Goal: Information Seeking & Learning: Learn about a topic

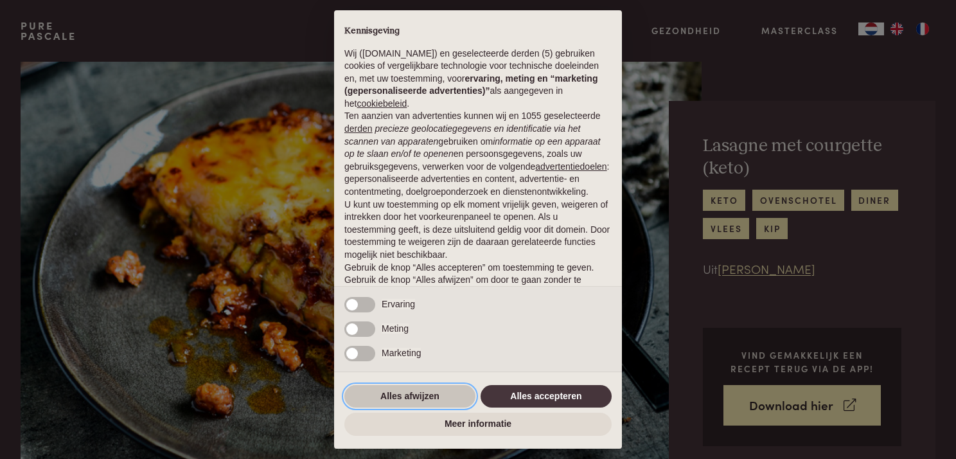
click at [393, 389] on button "Alles afwijzen" at bounding box center [409, 396] width 131 height 23
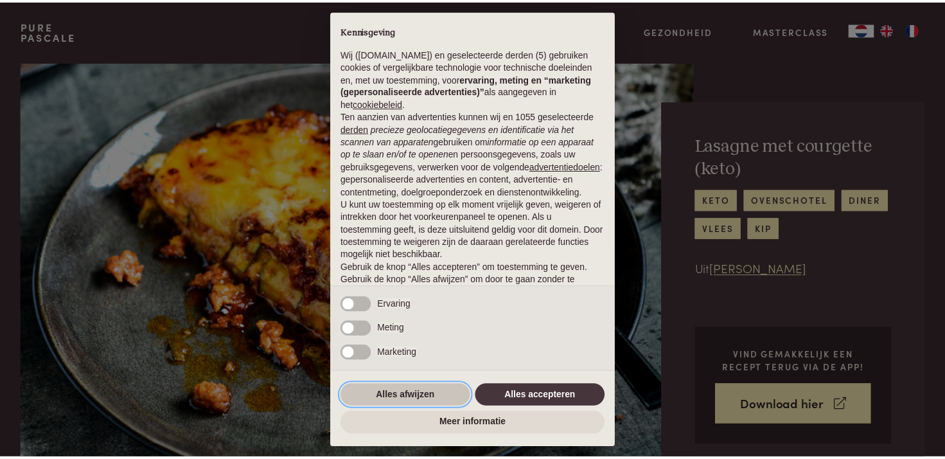
scroll to position [58, 0]
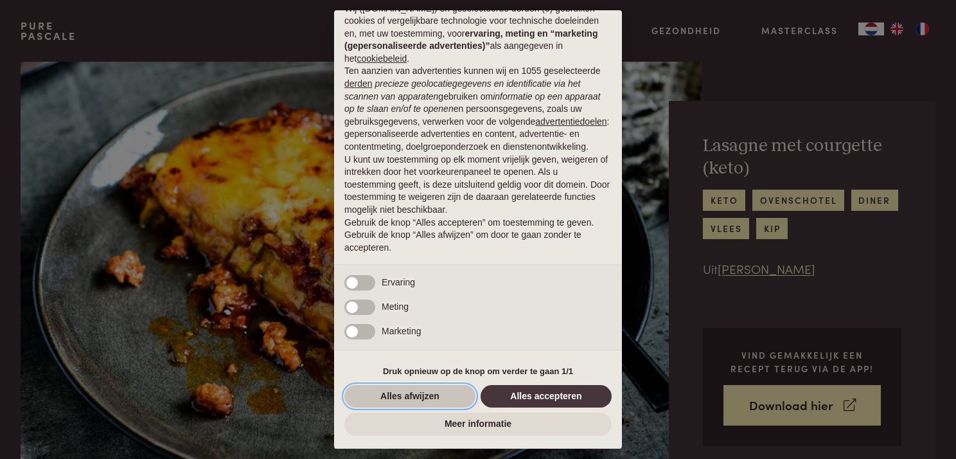
click at [413, 396] on button "Alles afwijzen" at bounding box center [409, 396] width 131 height 23
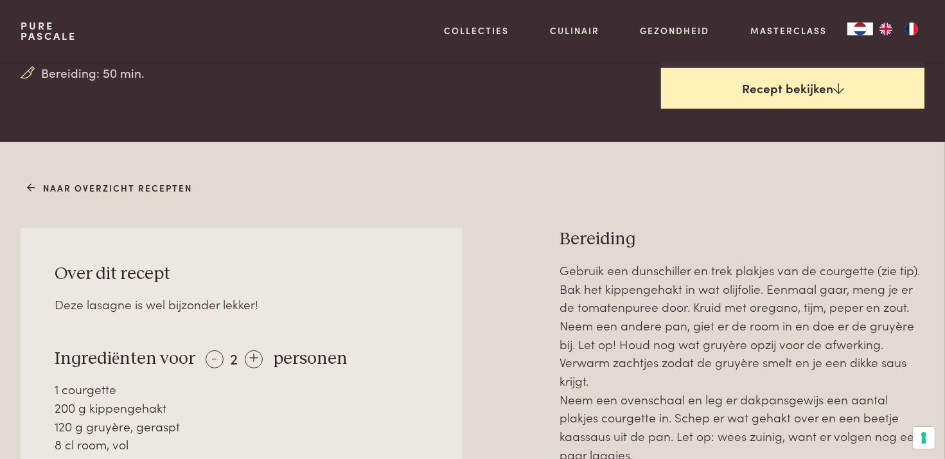
scroll to position [413, 0]
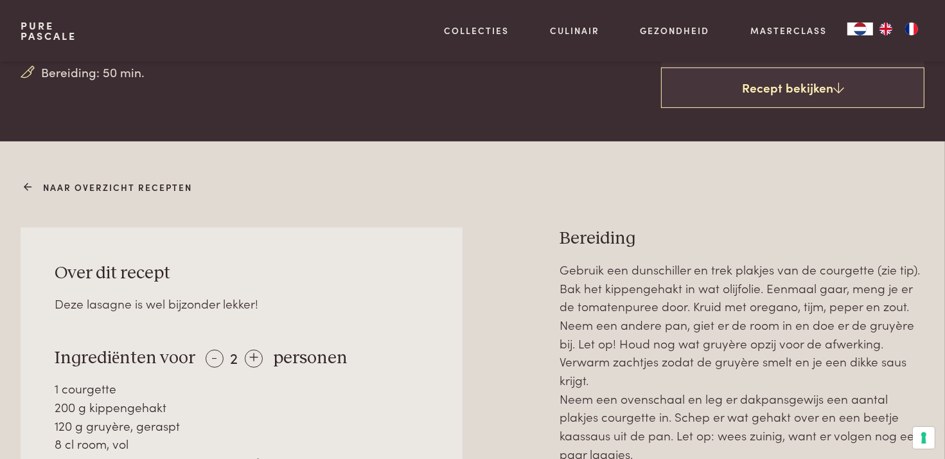
click at [141, 182] on link "Naar overzicht recepten" at bounding box center [110, 187] width 165 height 13
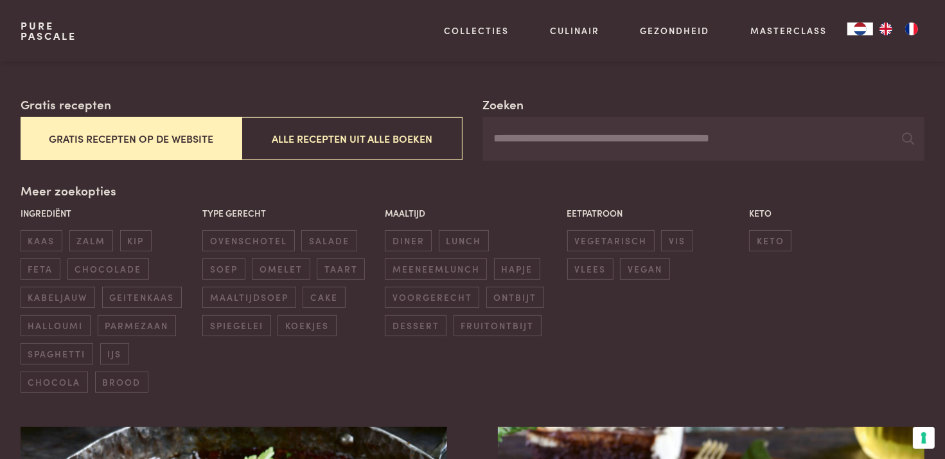
scroll to position [206, 0]
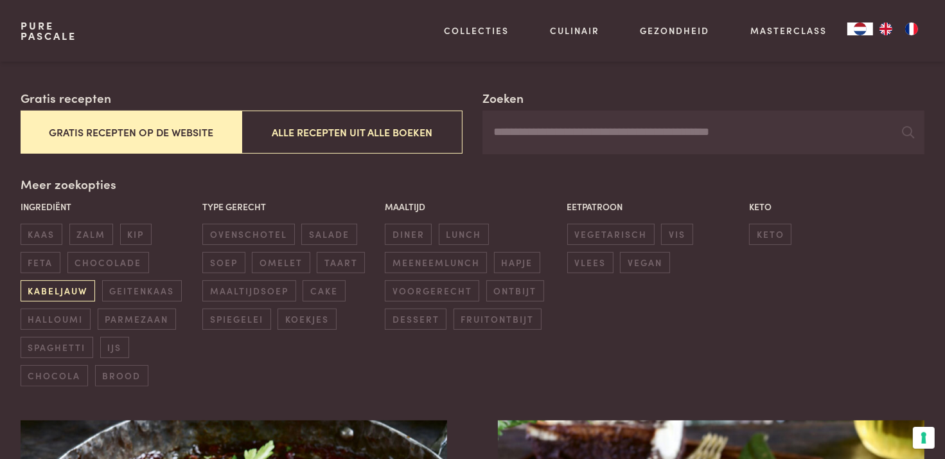
click at [55, 292] on span "kabeljauw" at bounding box center [58, 290] width 75 height 21
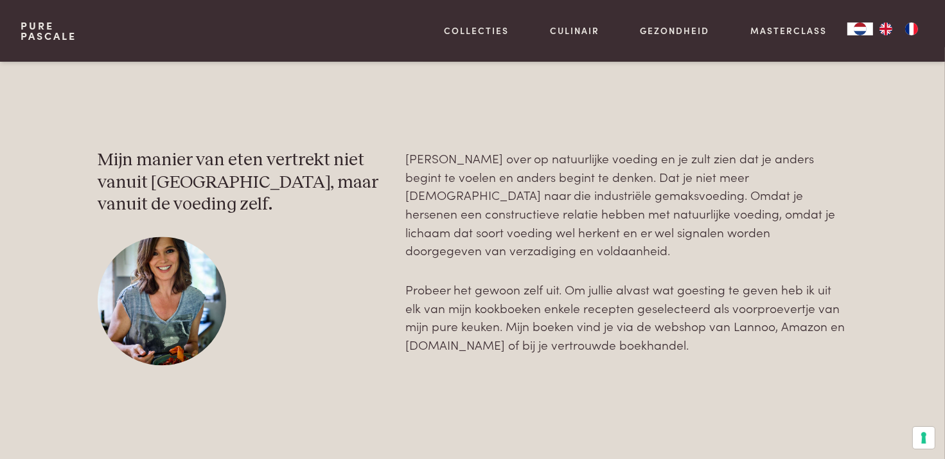
scroll to position [2565, 0]
